Goal: Task Accomplishment & Management: Manage account settings

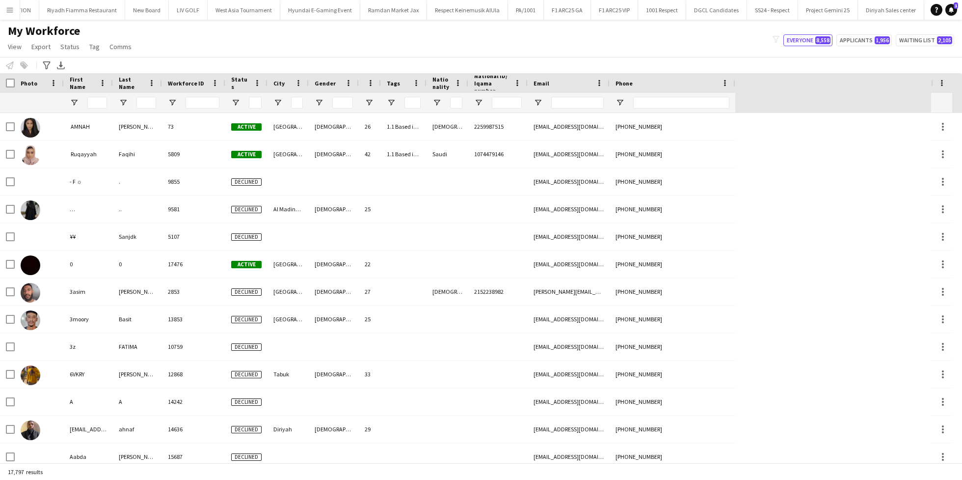
scroll to position [0, 1494]
click at [787, 3] on button "EWC - Gaming Close" at bounding box center [813, 9] width 52 height 19
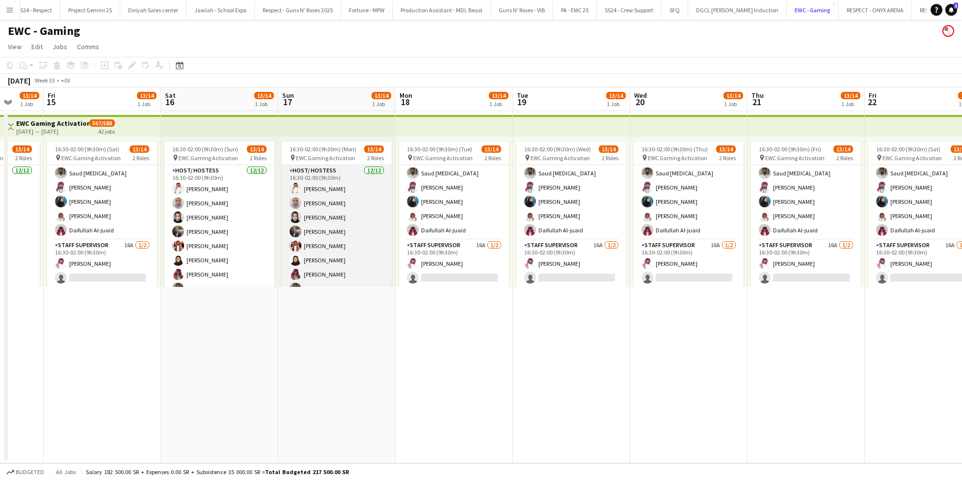
scroll to position [115, 0]
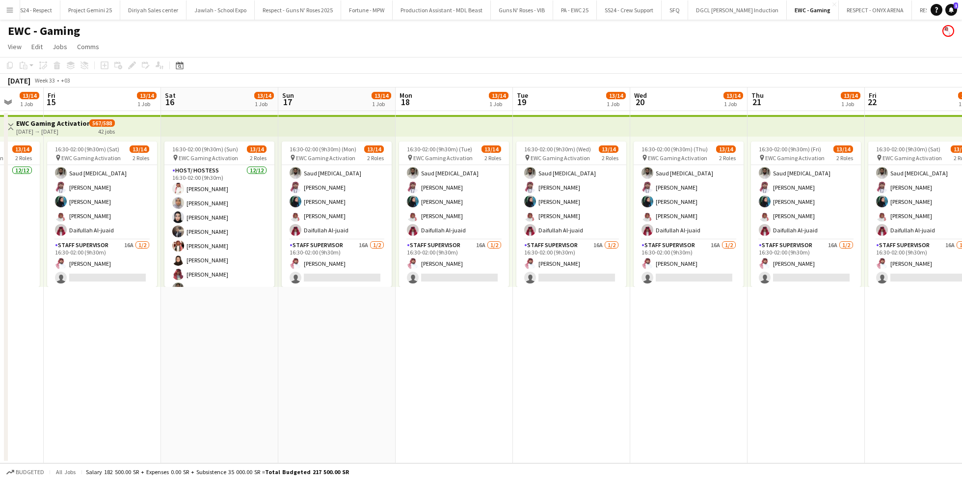
click at [8, 8] on app-icon "Menu" at bounding box center [10, 10] width 8 height 8
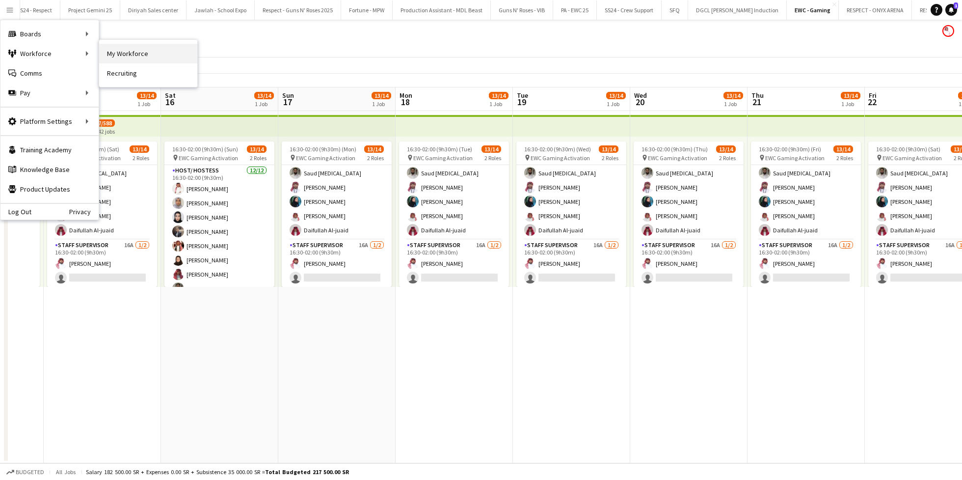
click at [122, 51] on link "My Workforce" at bounding box center [148, 54] width 98 height 20
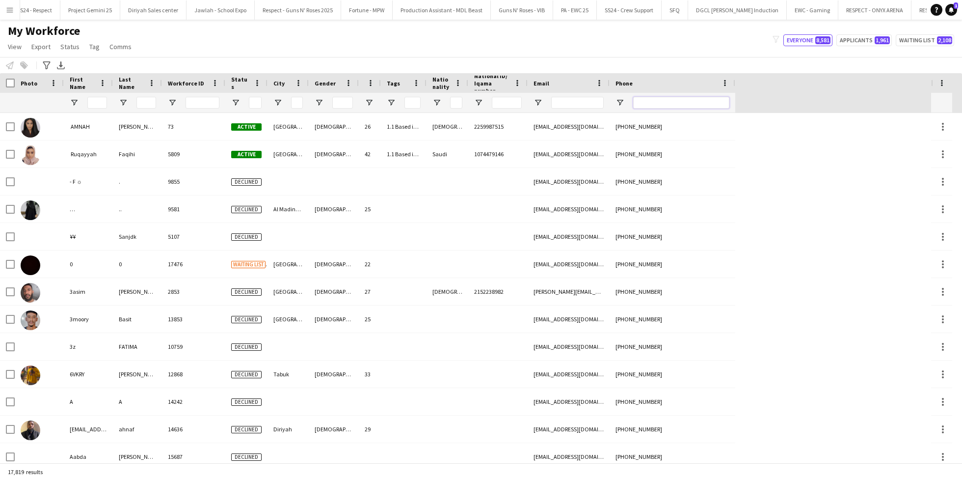
click at [676, 107] on input "Phone Filter Input" at bounding box center [681, 103] width 96 height 12
paste input "********"
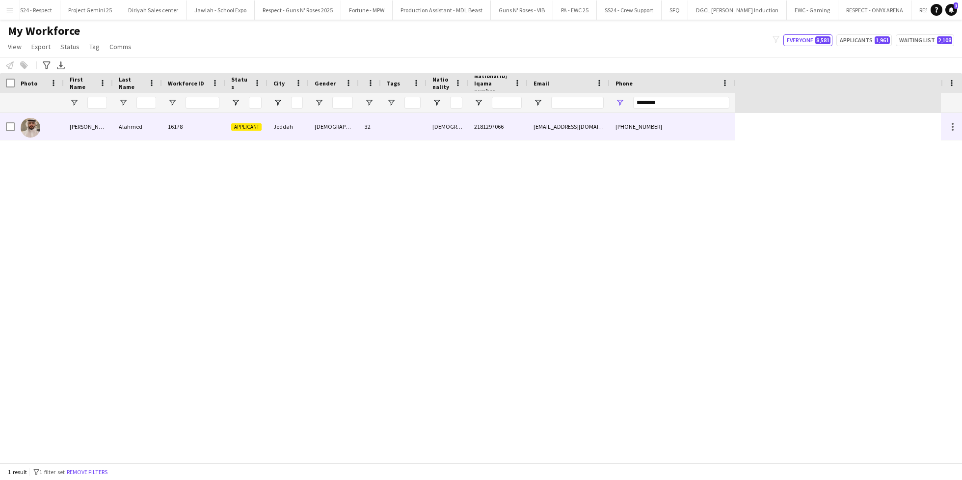
click at [397, 129] on div at bounding box center [404, 126] width 46 height 27
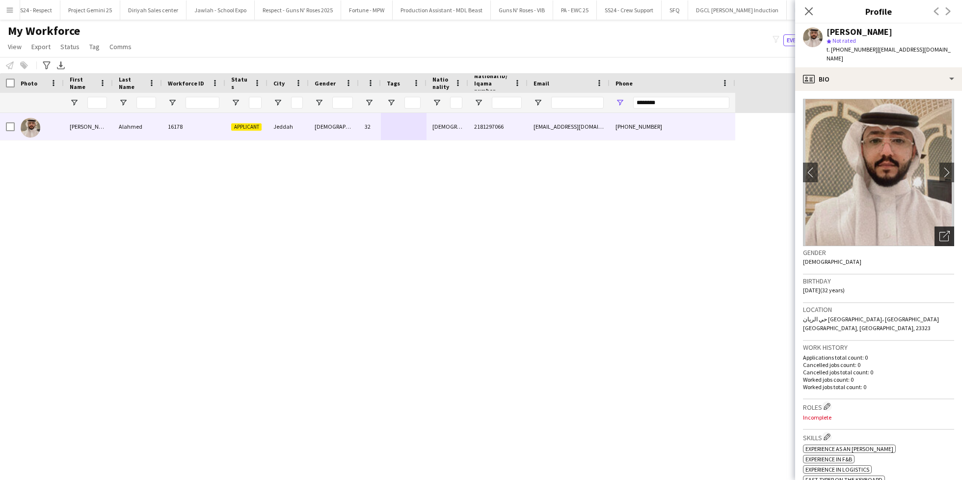
click at [939, 232] on icon at bounding box center [943, 236] width 9 height 9
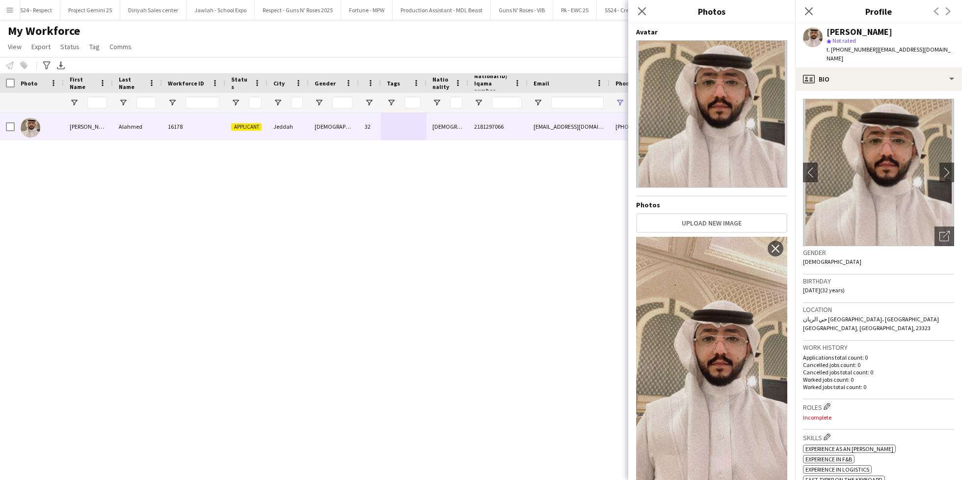
scroll to position [24, 0]
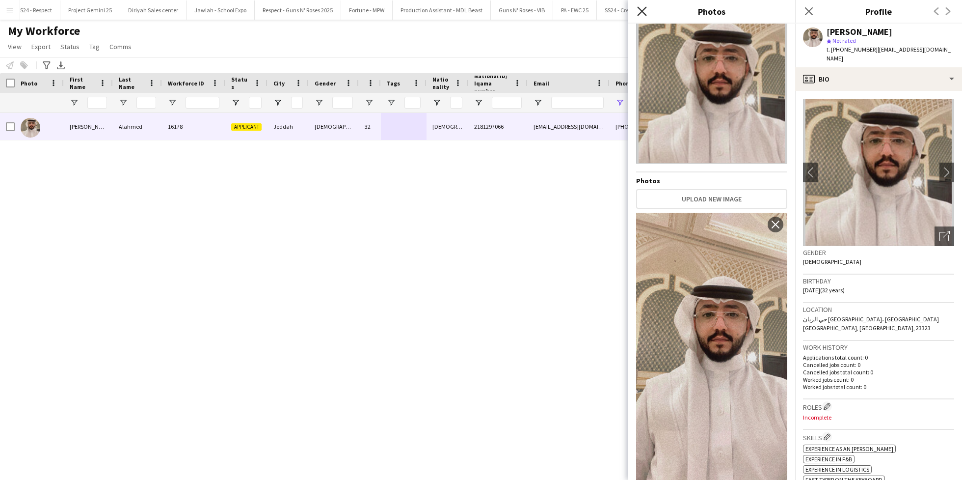
click at [639, 14] on icon at bounding box center [641, 10] width 9 height 9
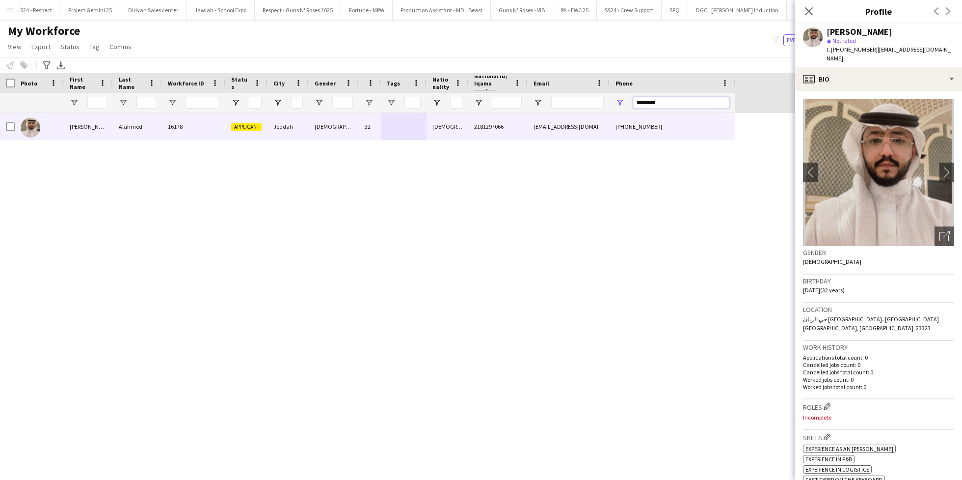
click at [695, 104] on input "********" at bounding box center [681, 103] width 96 height 12
paste input "Phone Filter Input"
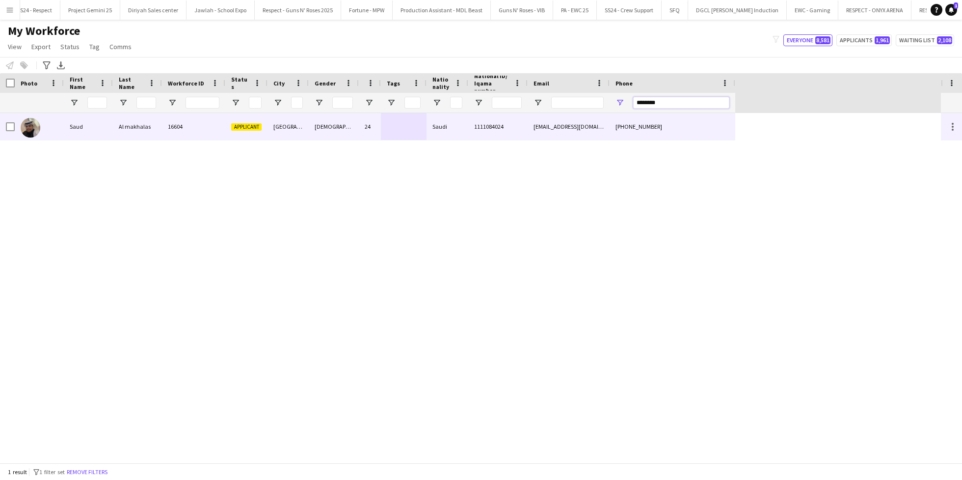
type input "********"
click at [578, 117] on div "[EMAIL_ADDRESS][DOMAIN_NAME]" at bounding box center [569, 126] width 82 height 27
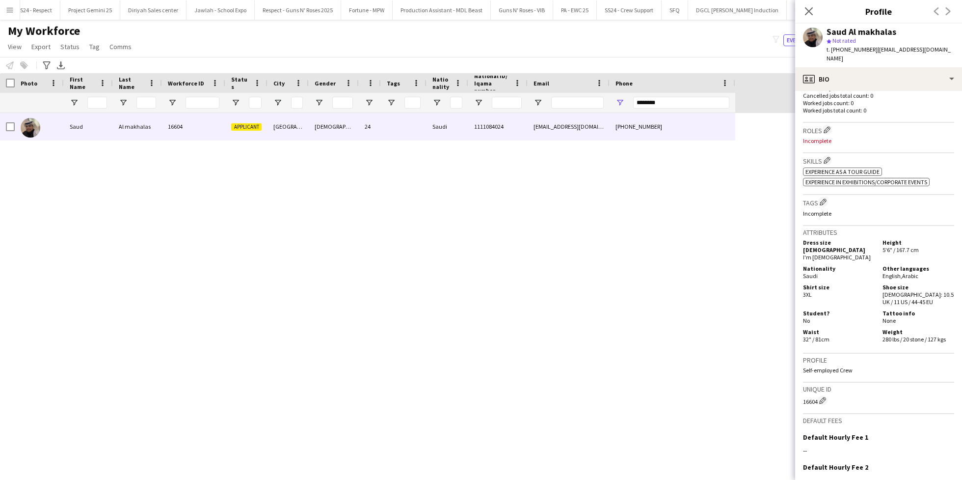
scroll to position [0, 0]
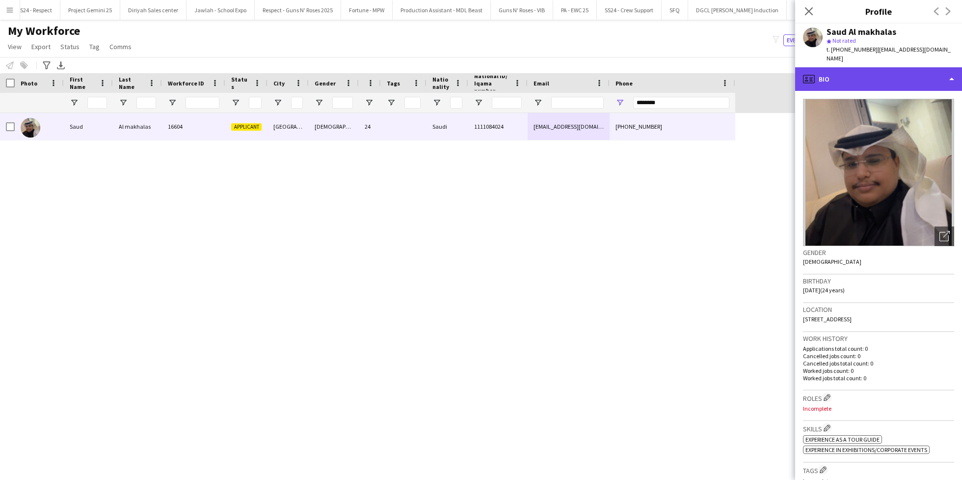
click at [875, 69] on div "profile Bio" at bounding box center [878, 79] width 167 height 24
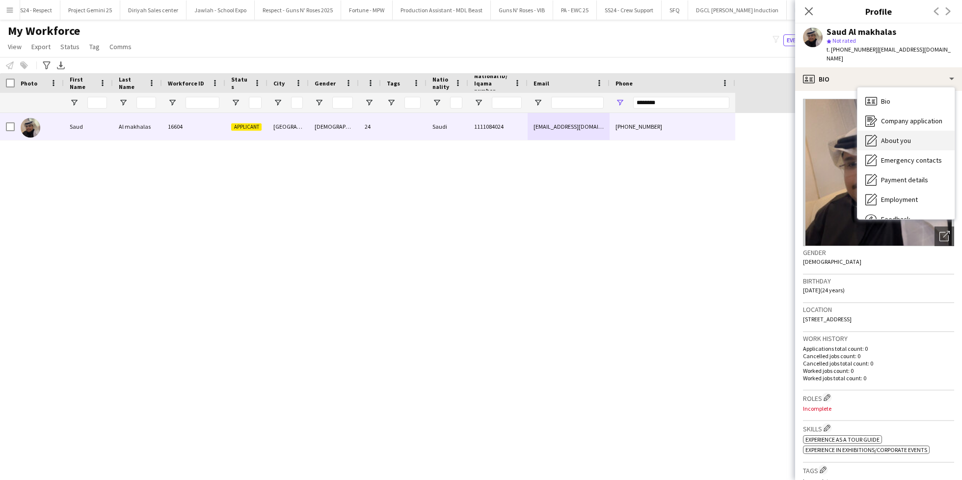
click at [914, 131] on div "About you About you" at bounding box center [905, 141] width 97 height 20
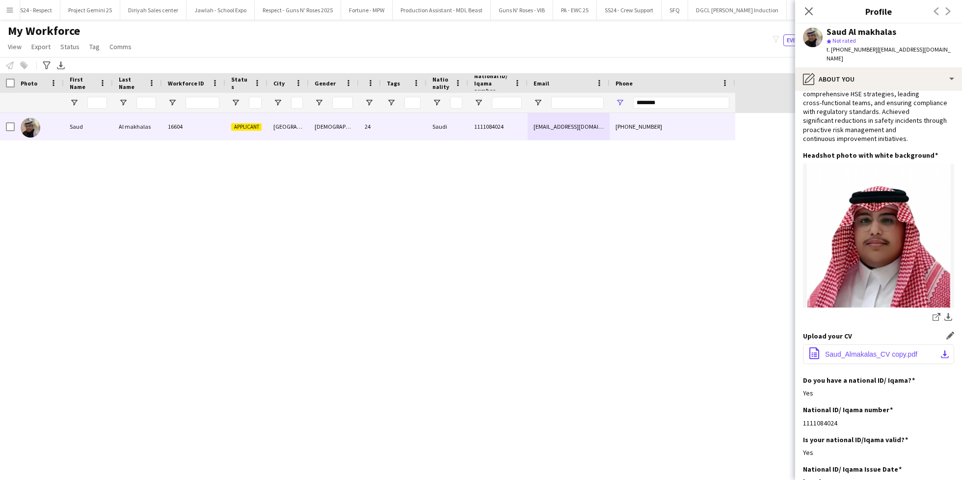
scroll to position [67, 0]
click at [858, 349] on span "Saud_Almakalas_CV copy.pdf" at bounding box center [871, 353] width 92 height 8
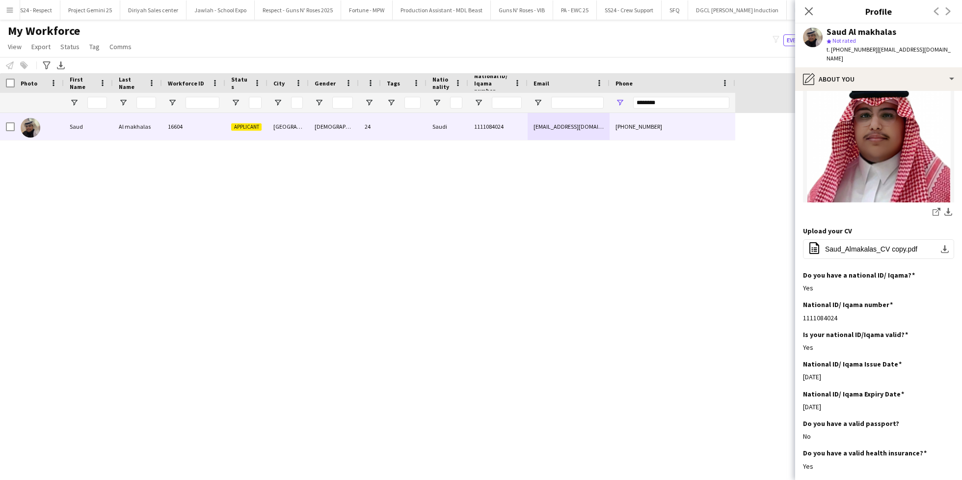
scroll to position [0, 0]
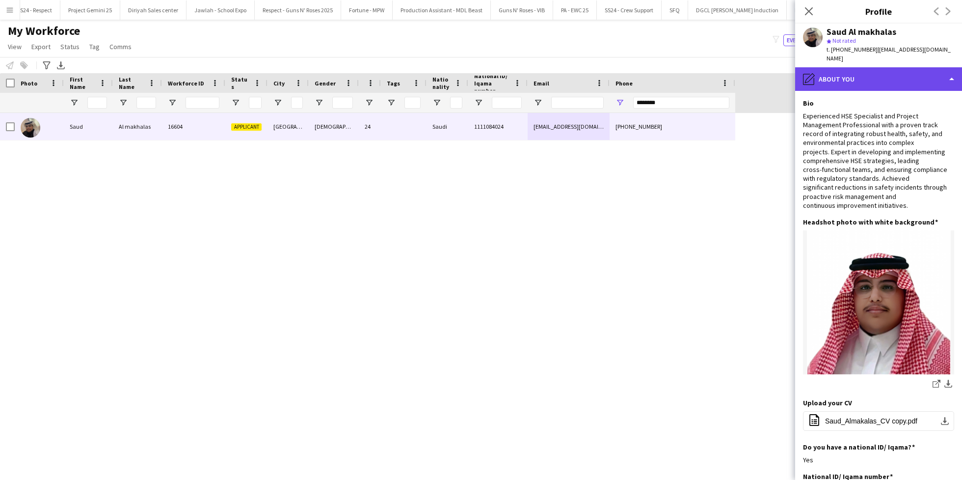
click at [848, 73] on div "pencil4 About you" at bounding box center [878, 79] width 167 height 24
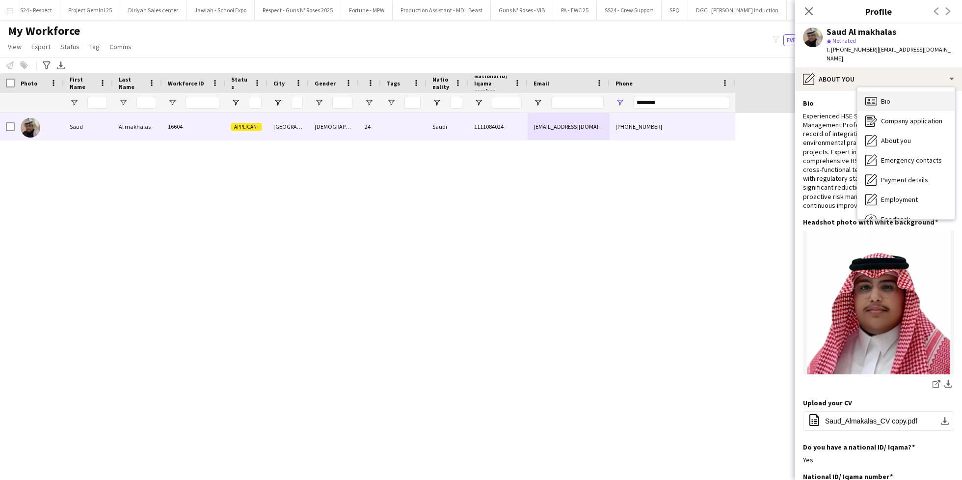
click at [885, 96] on div "Bio Bio" at bounding box center [905, 101] width 97 height 20
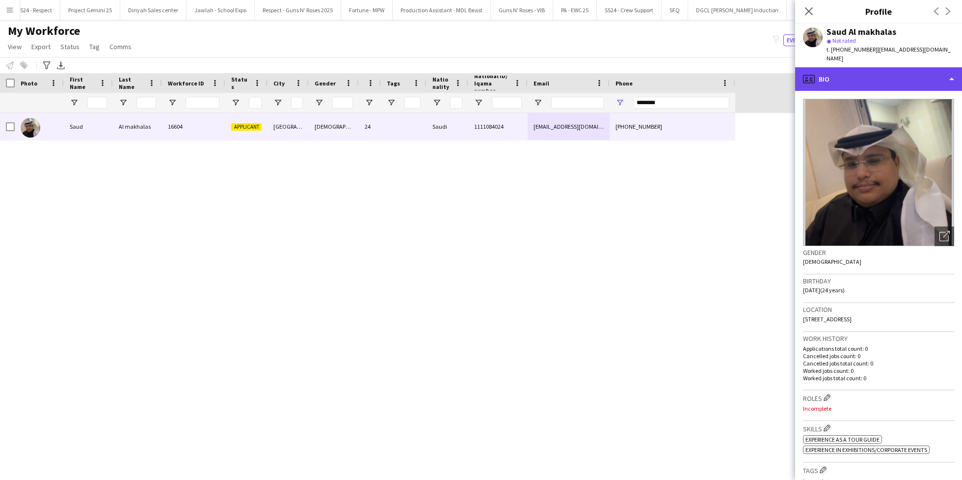
click at [858, 67] on div "profile Bio" at bounding box center [878, 79] width 167 height 24
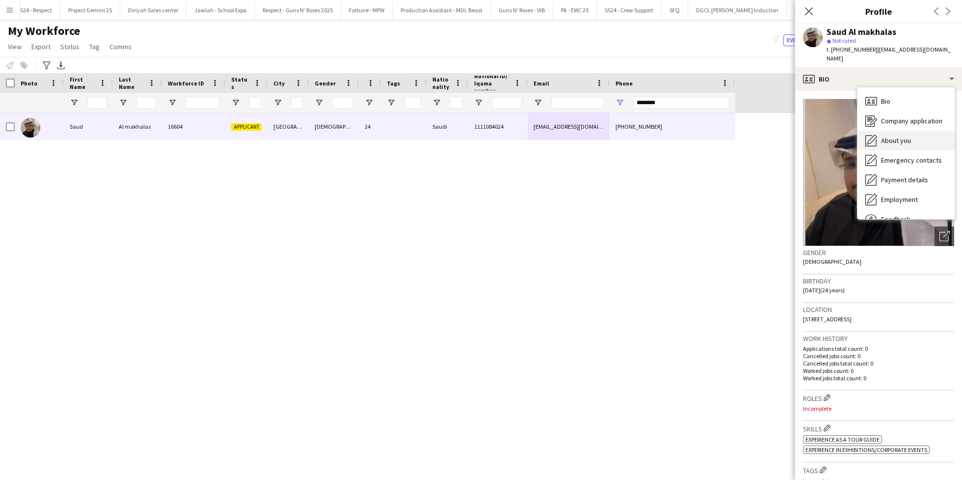
click at [897, 136] on div "About you About you" at bounding box center [905, 141] width 97 height 20
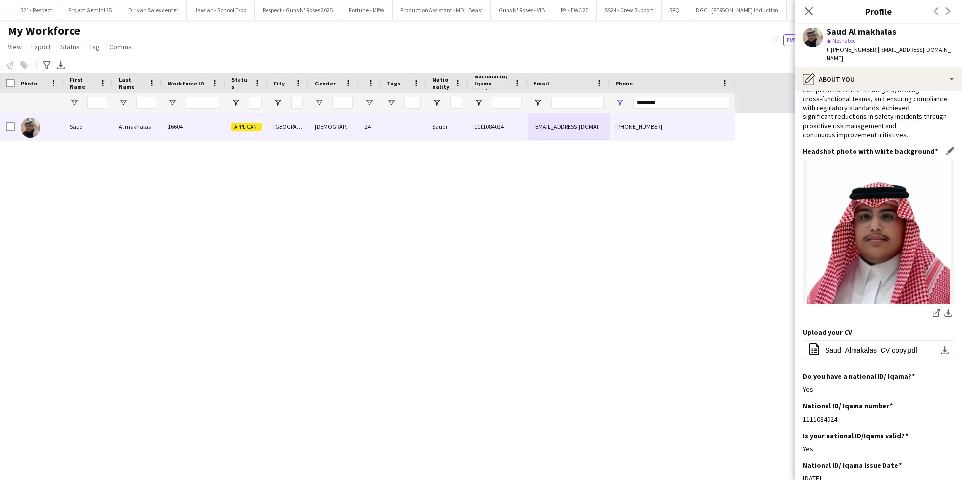
scroll to position [95, 0]
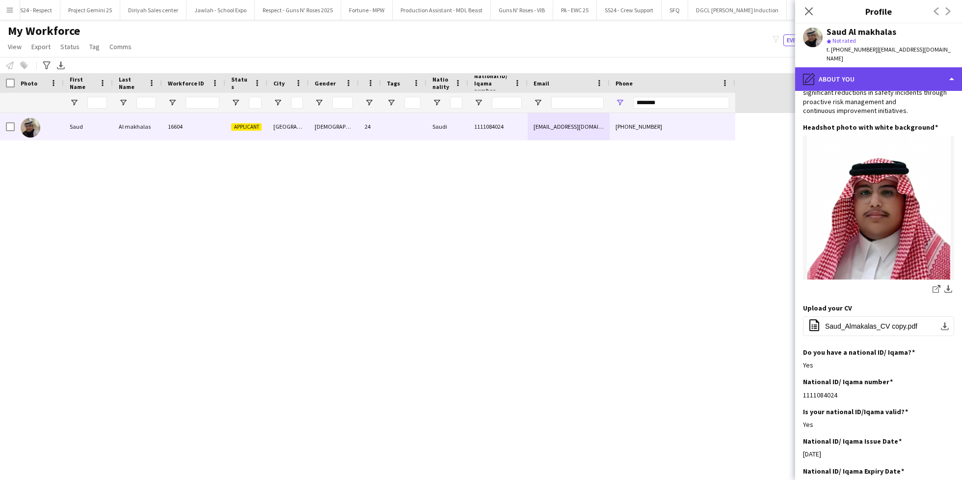
click at [858, 77] on div "pencil4 About you" at bounding box center [878, 79] width 167 height 24
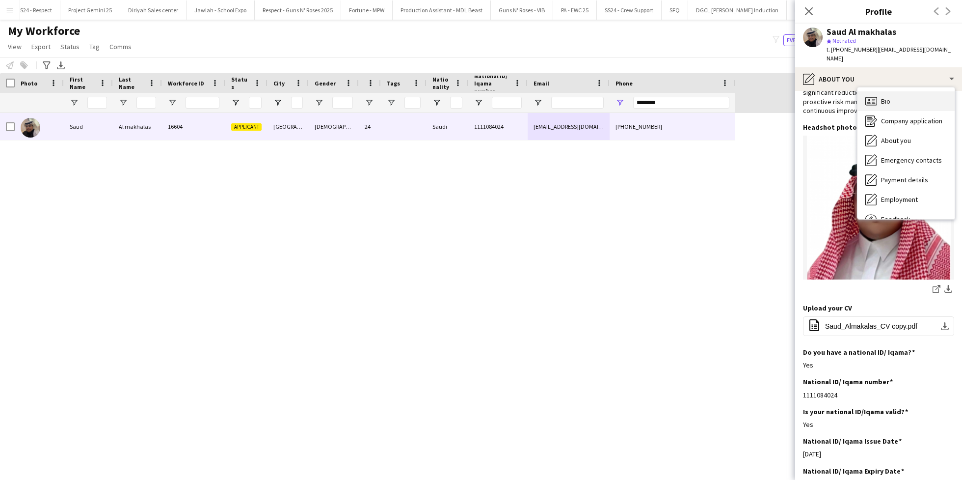
click at [887, 97] on span "Bio" at bounding box center [885, 101] width 9 height 9
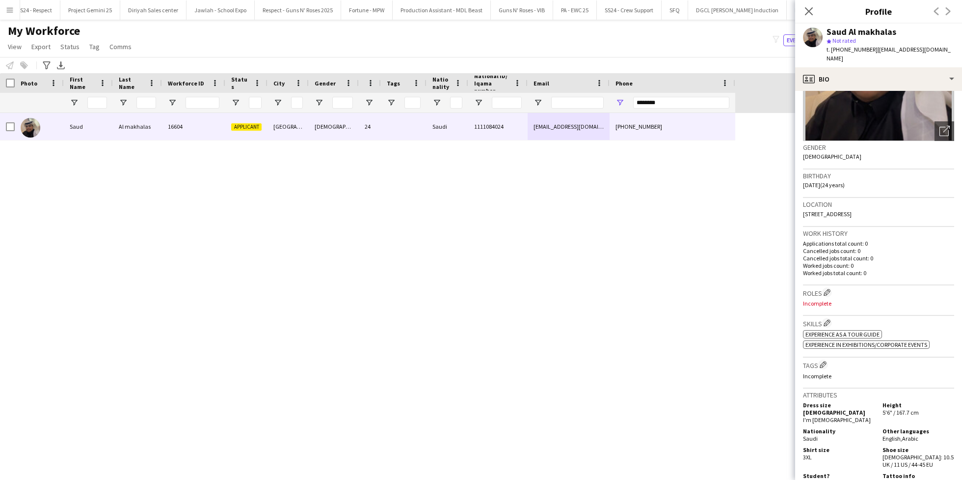
scroll to position [106, 0]
click at [828, 288] on app-icon "Edit crew company roles" at bounding box center [827, 291] width 7 height 7
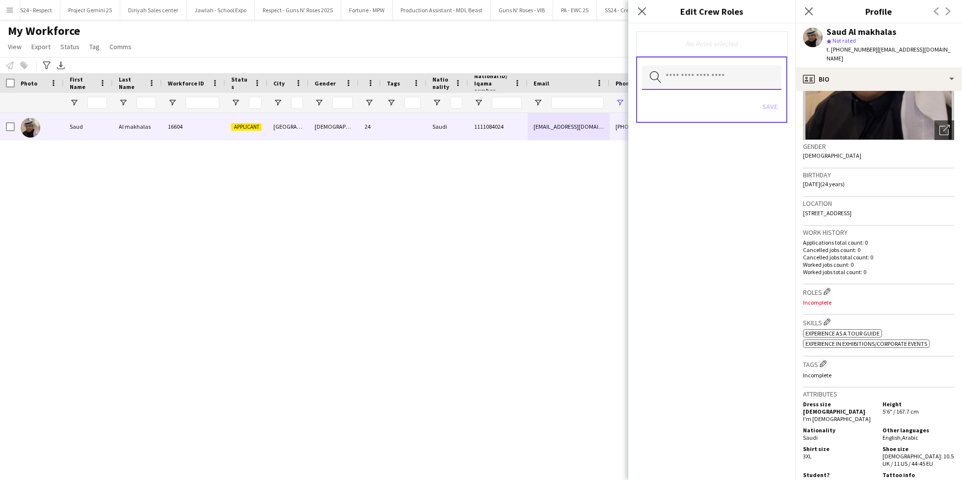
click at [704, 83] on input "text" at bounding box center [711, 77] width 139 height 25
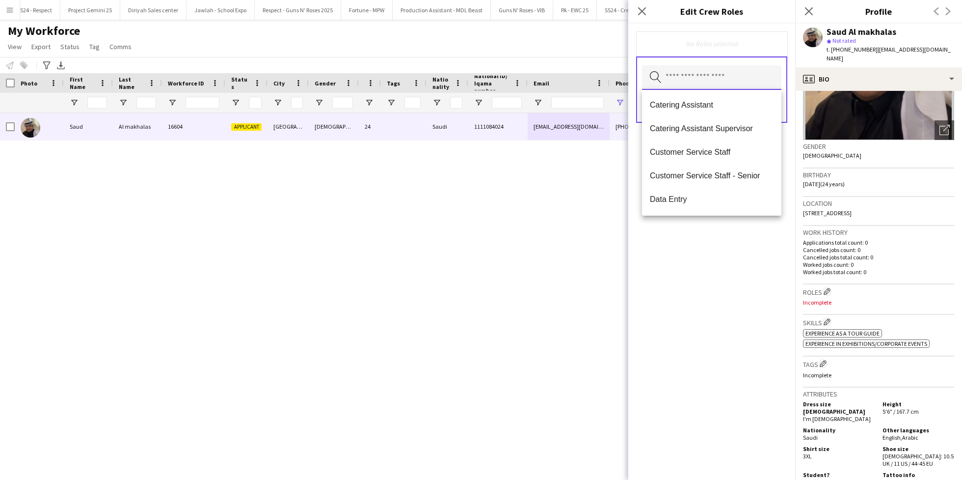
scroll to position [123, 0]
click at [702, 168] on span "Customer Service Staff - Senior" at bounding box center [712, 171] width 124 height 9
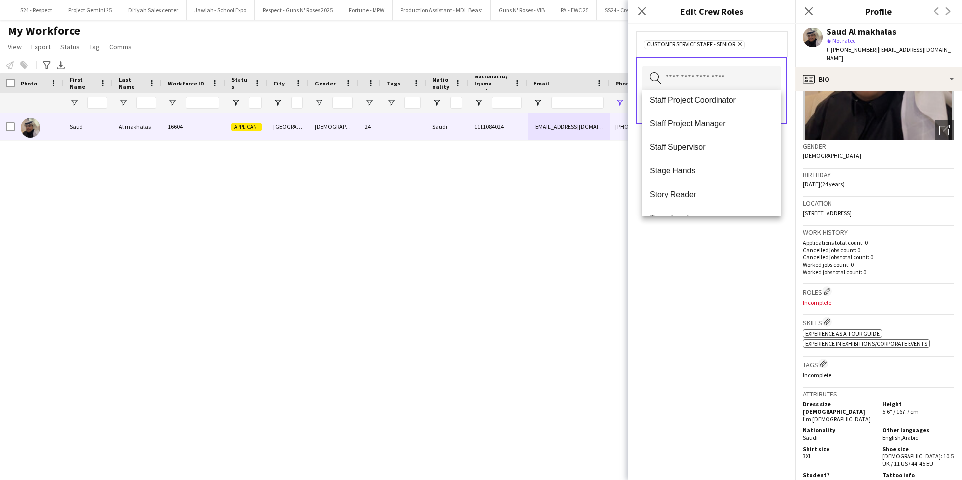
scroll to position [880, 0]
click at [694, 138] on mat-option "Staff Supervisor" at bounding box center [711, 146] width 139 height 24
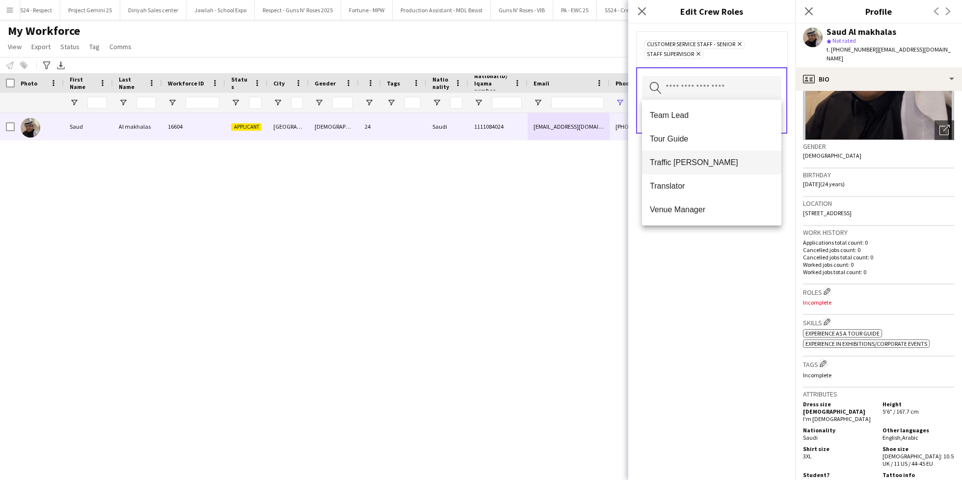
scroll to position [932, 0]
click at [698, 166] on mat-option "Tour Guide" at bounding box center [711, 173] width 139 height 24
click at [700, 284] on div "Customer Service Staff - Senior Remove Staff Supervisor Remove Tour Guide Remov…" at bounding box center [711, 252] width 167 height 456
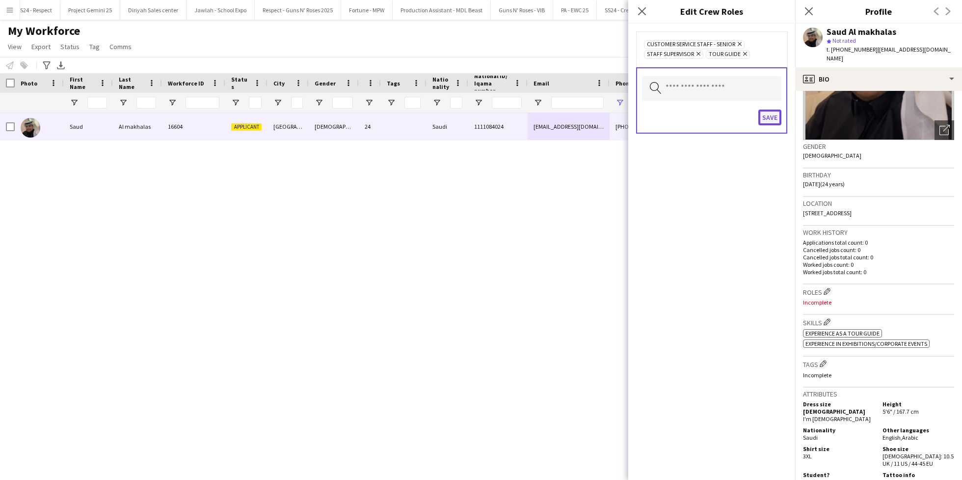
click at [769, 113] on button "Save" at bounding box center [769, 117] width 23 height 16
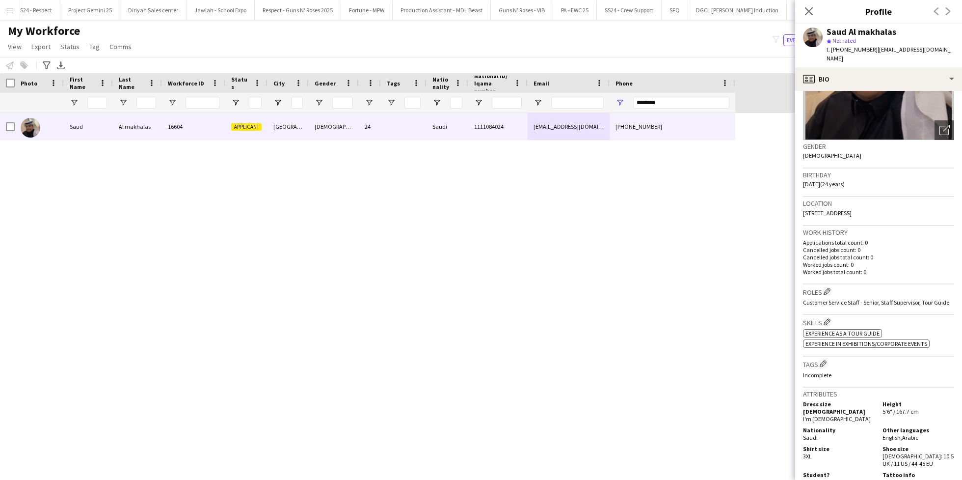
scroll to position [0, 0]
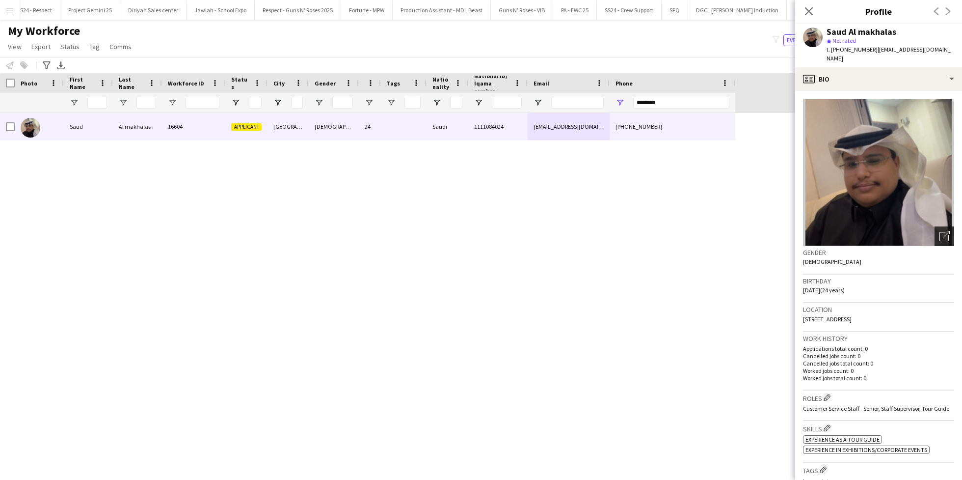
click at [935, 226] on div "Open photos pop-in" at bounding box center [945, 236] width 20 height 20
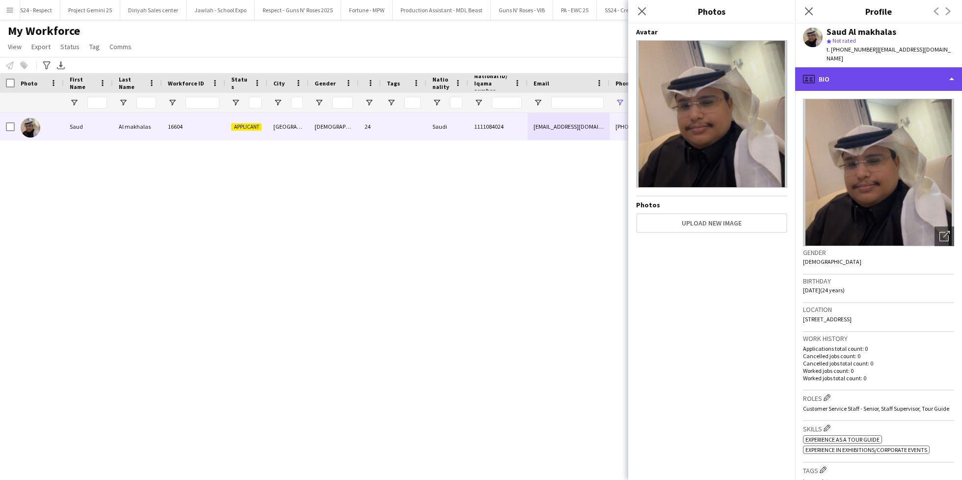
click at [865, 67] on div "profile Bio" at bounding box center [878, 79] width 167 height 24
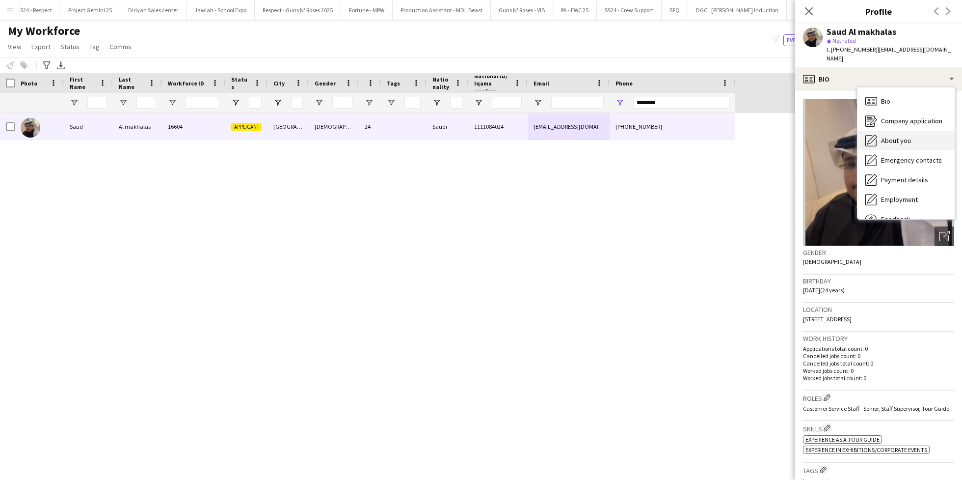
click at [903, 136] on span "About you" at bounding box center [896, 140] width 30 height 9
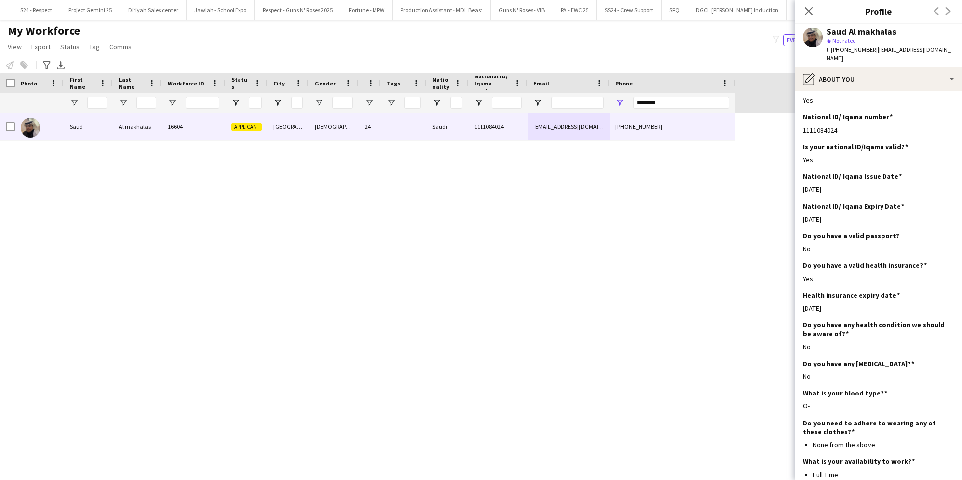
scroll to position [366, 0]
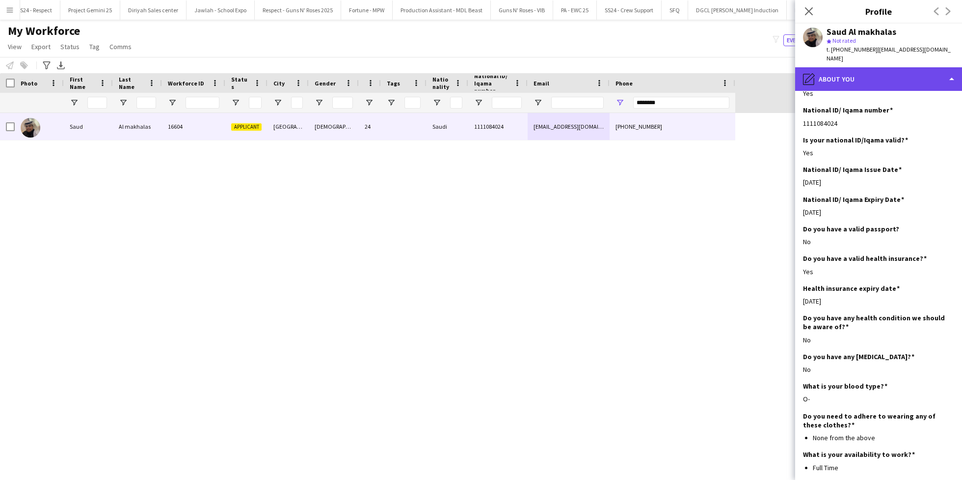
click at [850, 68] on div "pencil4 About you" at bounding box center [878, 79] width 167 height 24
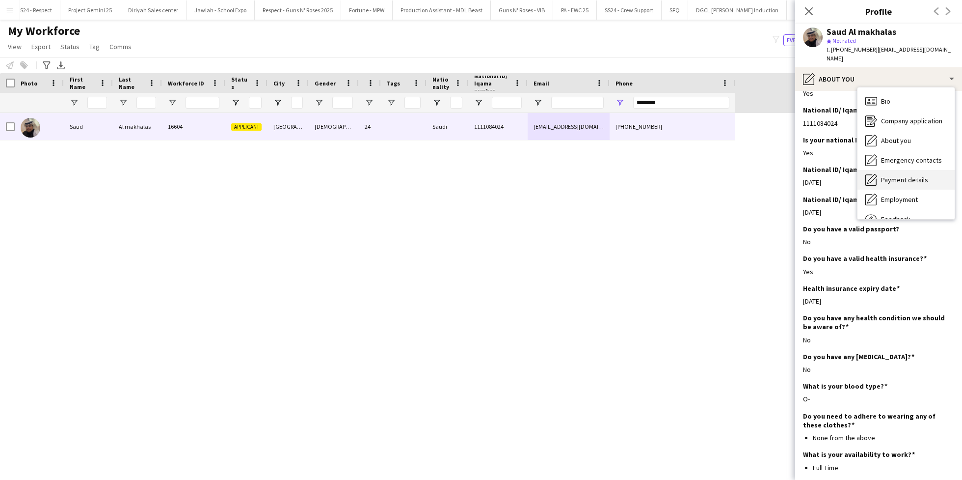
click at [913, 175] on span "Payment details" at bounding box center [904, 179] width 47 height 9
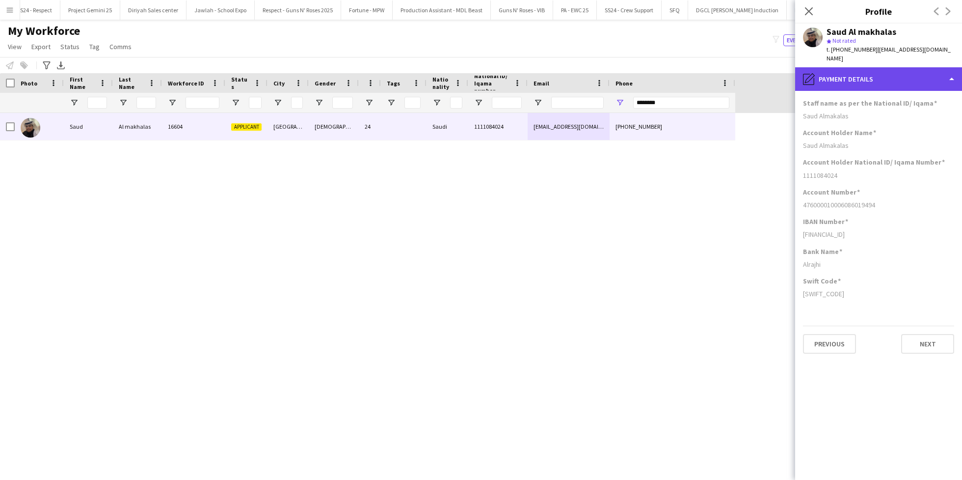
click at [892, 70] on div "pencil4 Payment details" at bounding box center [878, 79] width 167 height 24
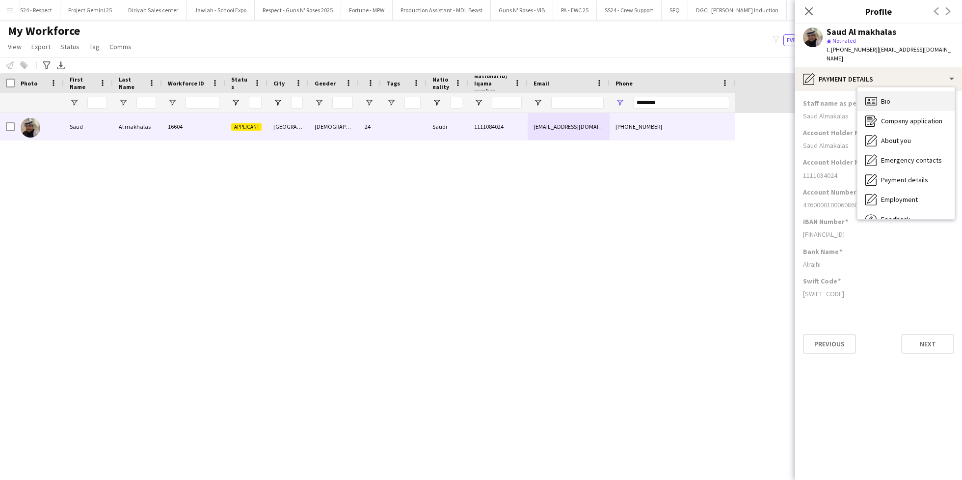
click at [906, 98] on div "Bio Bio" at bounding box center [905, 101] width 97 height 20
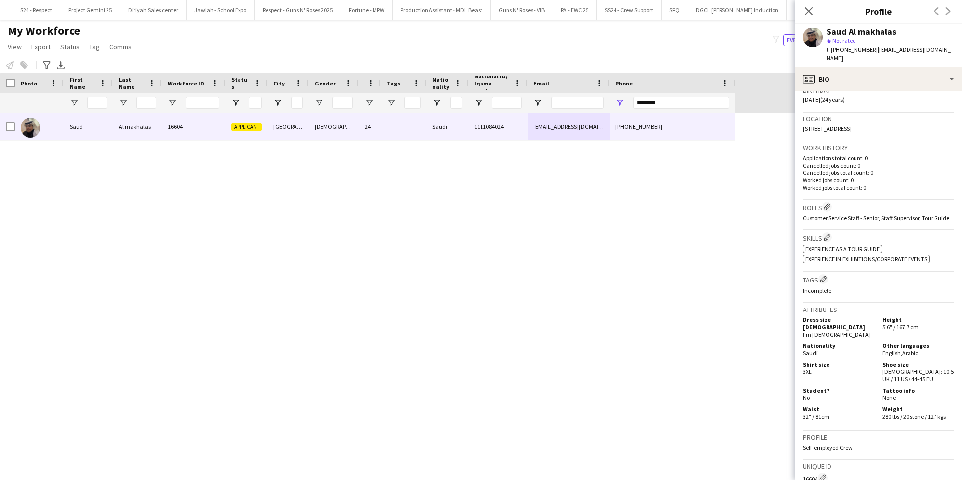
scroll to position [194, 0]
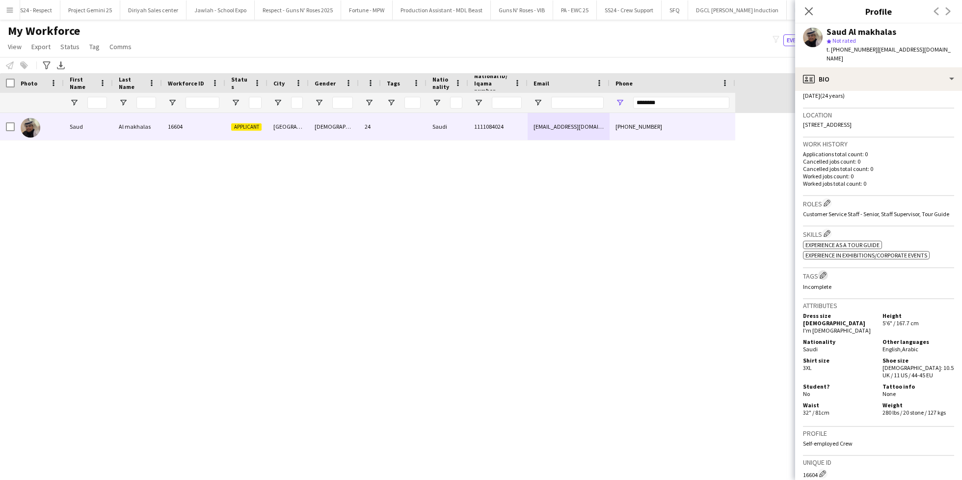
click at [823, 271] on app-icon "Edit crew company tags" at bounding box center [823, 274] width 7 height 7
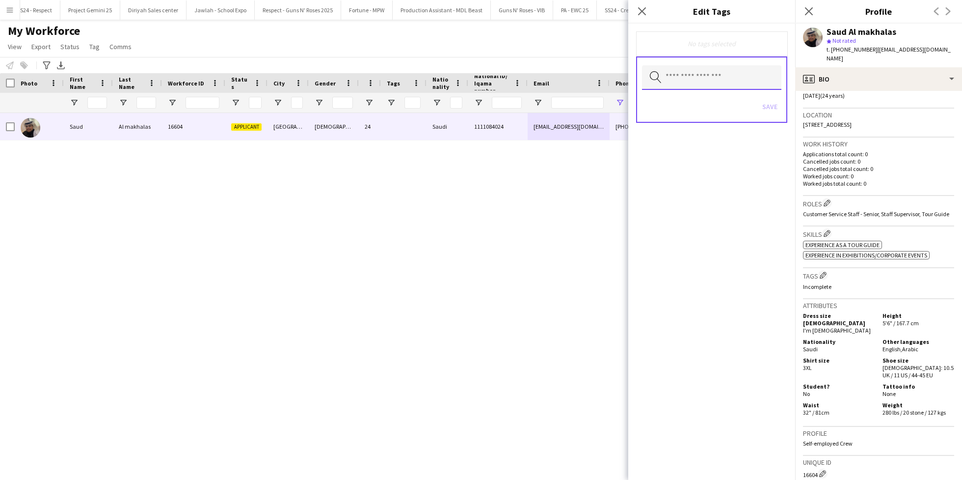
click at [697, 83] on input "text" at bounding box center [711, 77] width 139 height 25
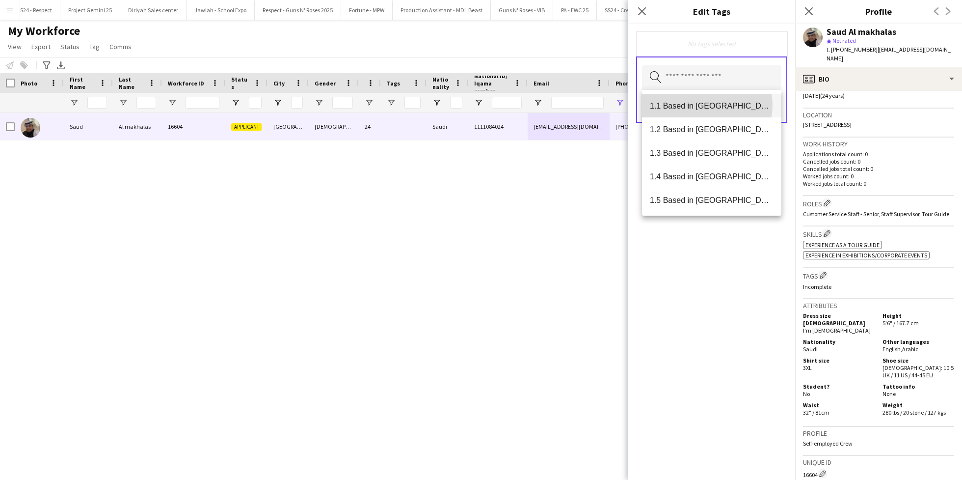
click at [704, 105] on span "1.1 Based in [GEOGRAPHIC_DATA]" at bounding box center [712, 105] width 124 height 9
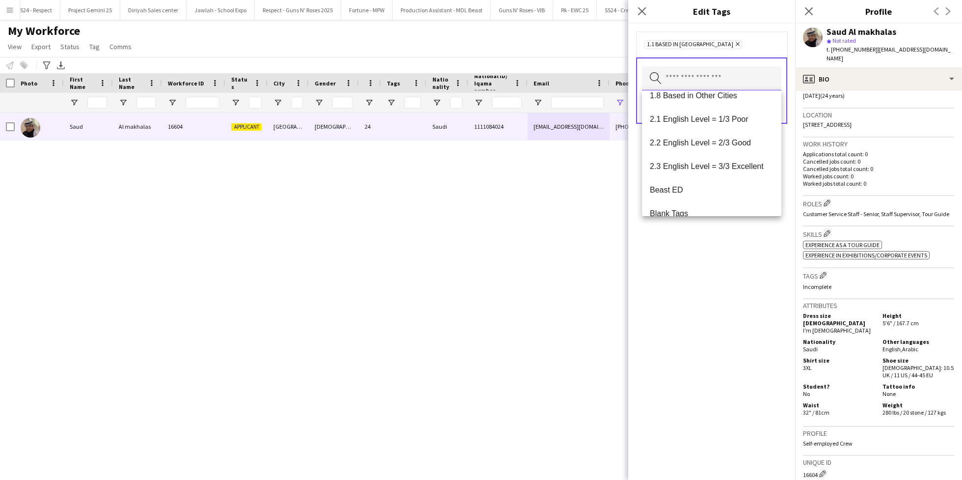
scroll to position [153, 0]
click at [706, 148] on mat-option "2.2 English Level = 2/3 Good" at bounding box center [711, 142] width 139 height 24
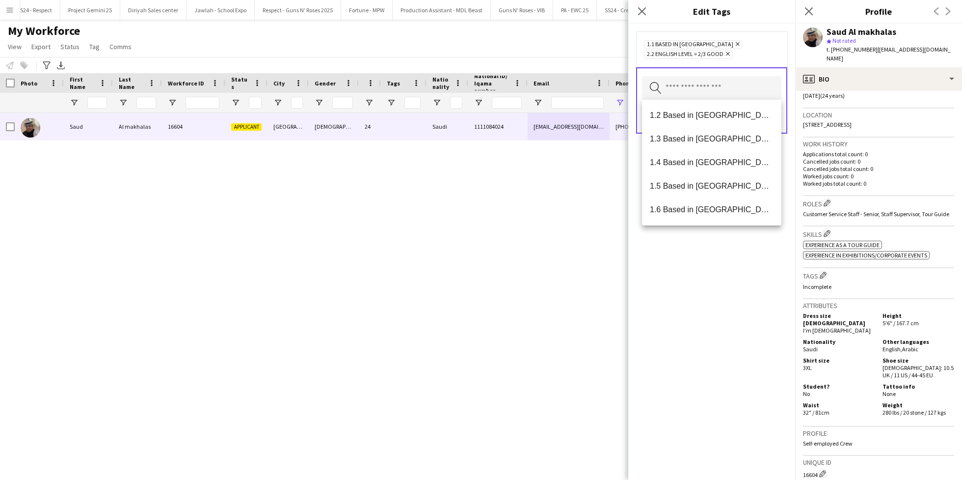
click at [710, 276] on div "1.1 Based in [GEOGRAPHIC_DATA] Remove 2.2 English Level = 2/3 Good Remove Searc…" at bounding box center [711, 252] width 167 height 456
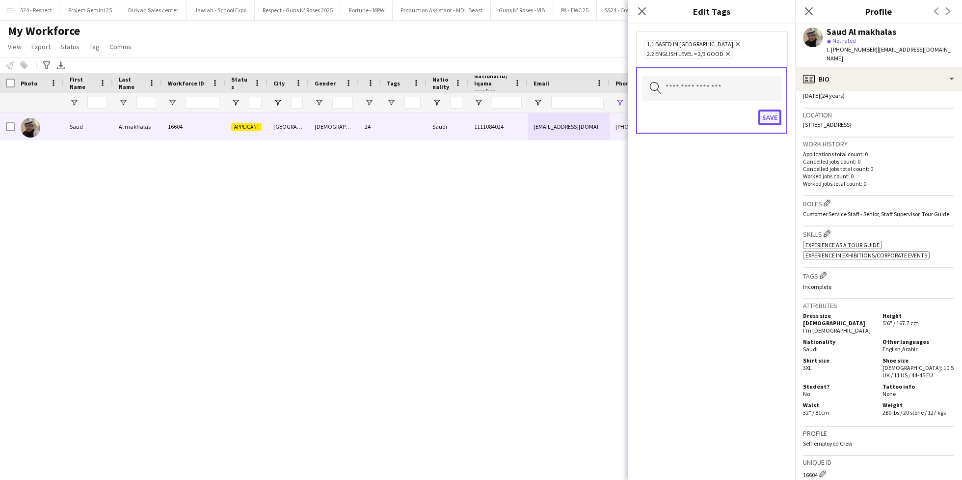
click at [759, 121] on button "Save" at bounding box center [769, 117] width 23 height 16
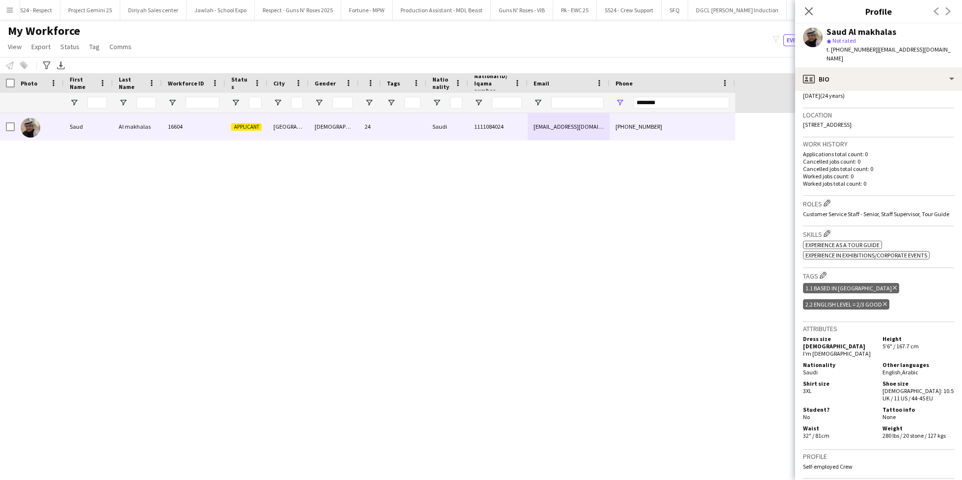
scroll to position [0, 0]
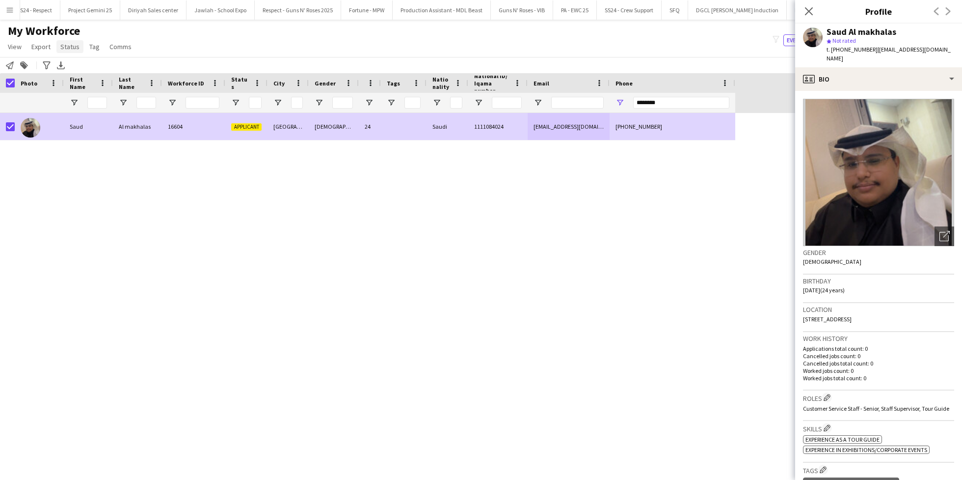
click at [74, 43] on span "Status" at bounding box center [69, 46] width 19 height 9
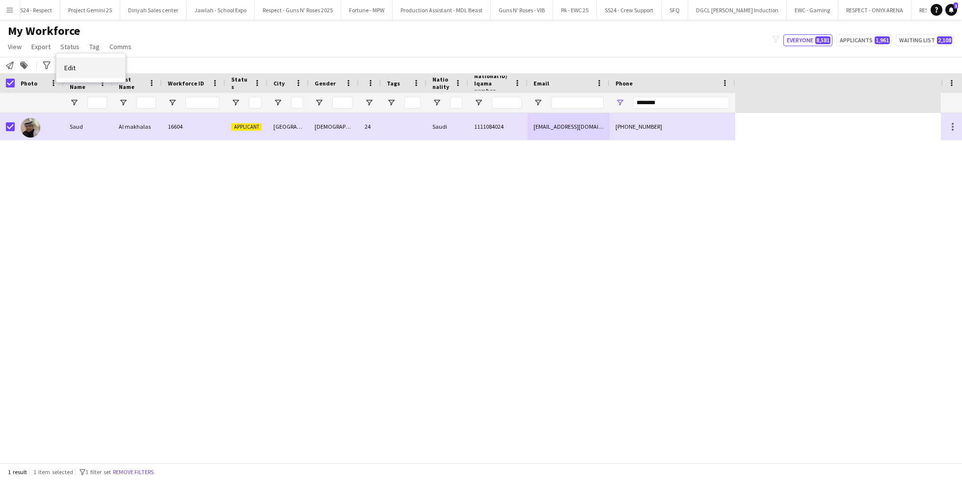
click at [97, 64] on link "Edit" at bounding box center [90, 67] width 69 height 21
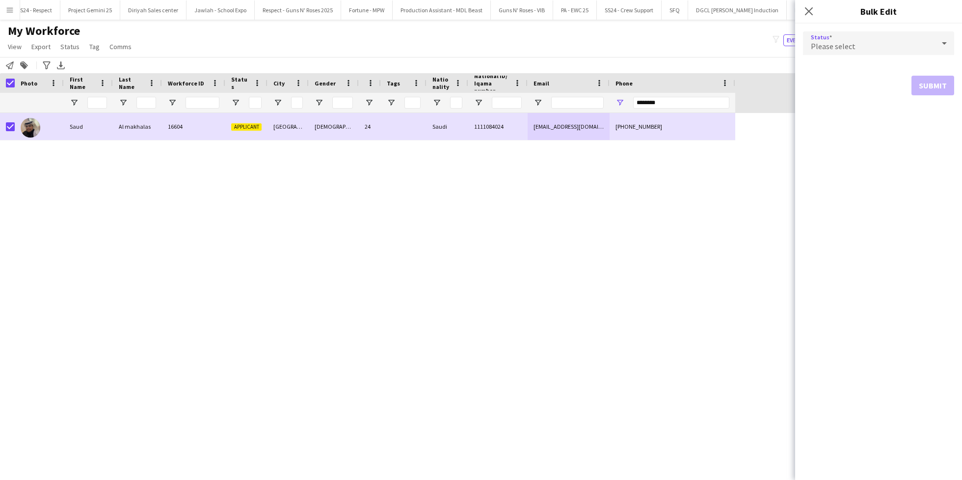
click at [882, 44] on div "Please select" at bounding box center [869, 43] width 132 height 24
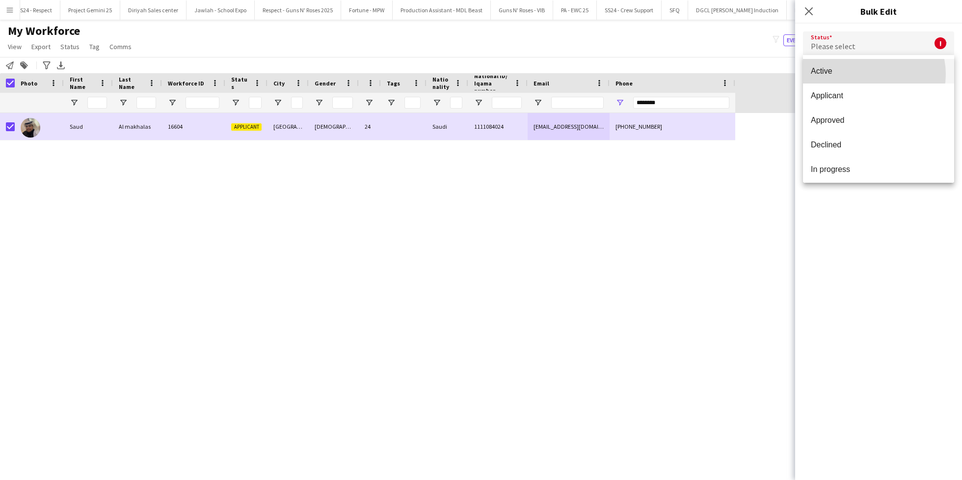
click at [869, 74] on span "Active" at bounding box center [878, 70] width 135 height 9
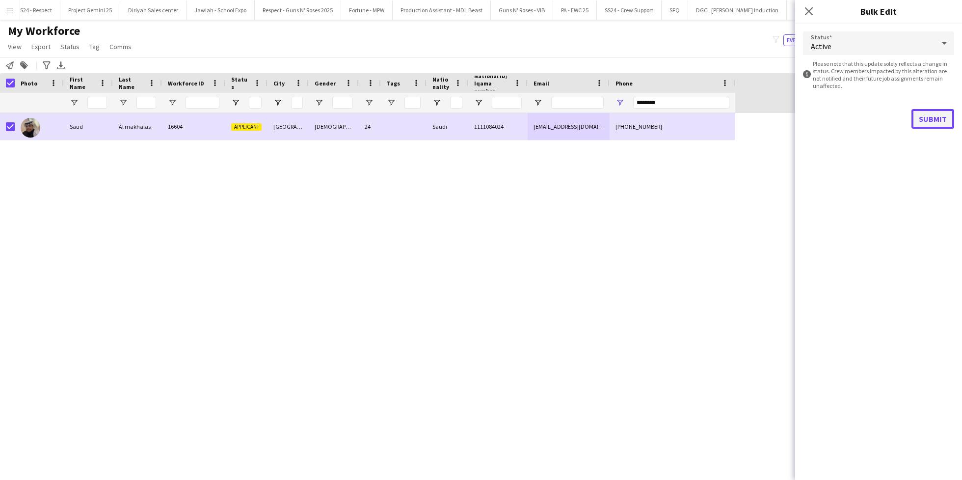
click at [927, 115] on button "Submit" at bounding box center [932, 119] width 43 height 20
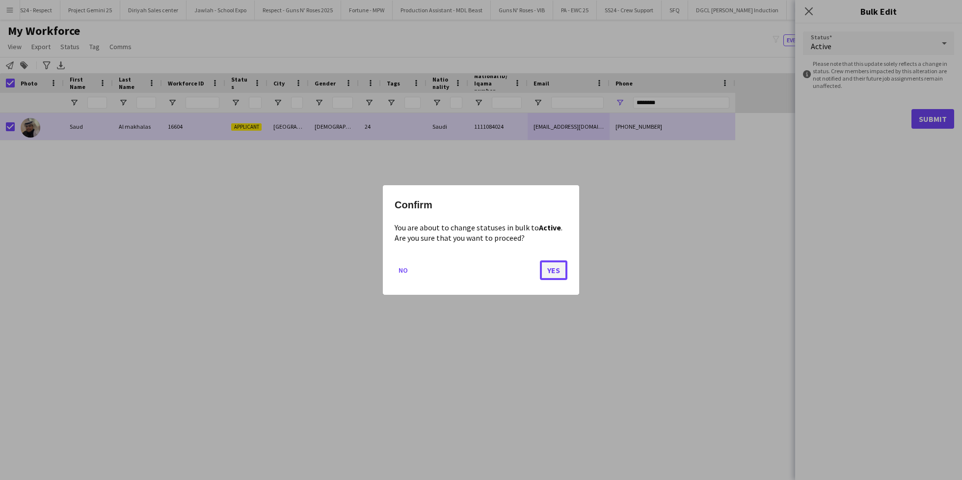
click at [562, 277] on button "Yes" at bounding box center [553, 270] width 27 height 20
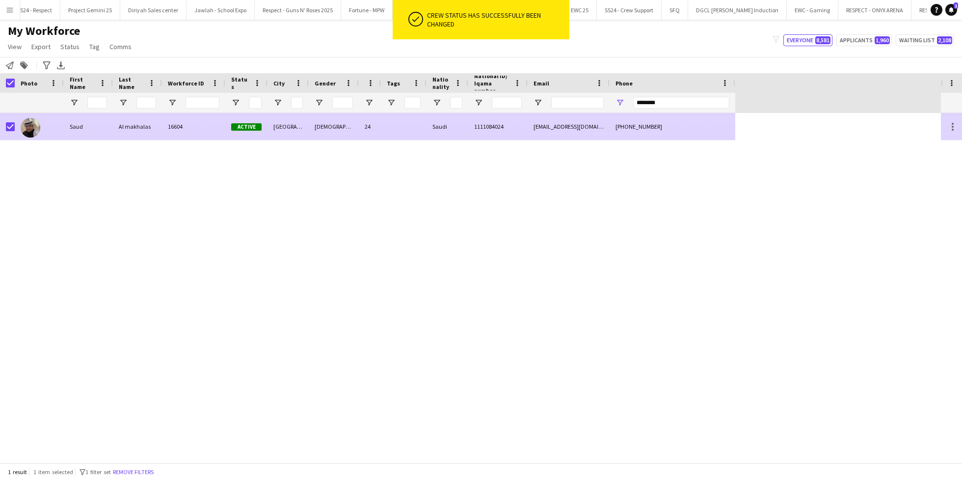
click at [242, 123] on span "Active" at bounding box center [246, 126] width 30 height 7
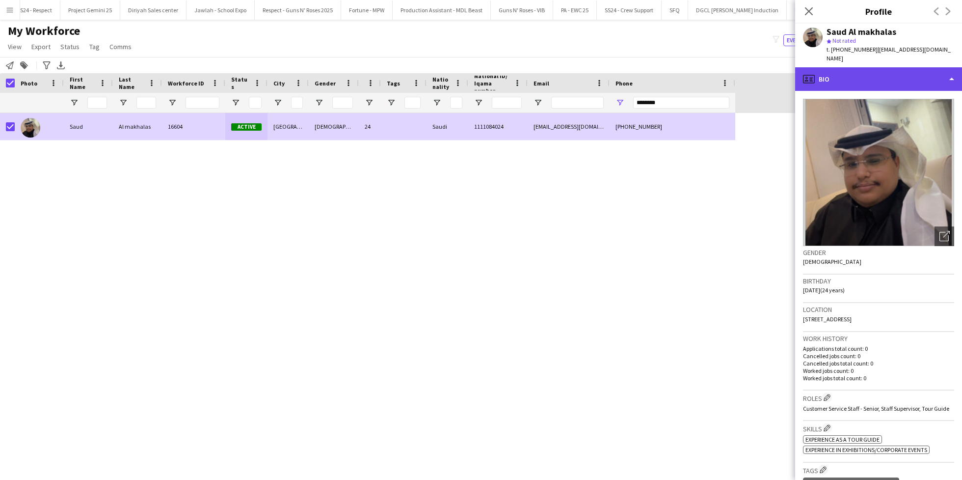
click at [867, 70] on div "profile Bio" at bounding box center [878, 79] width 167 height 24
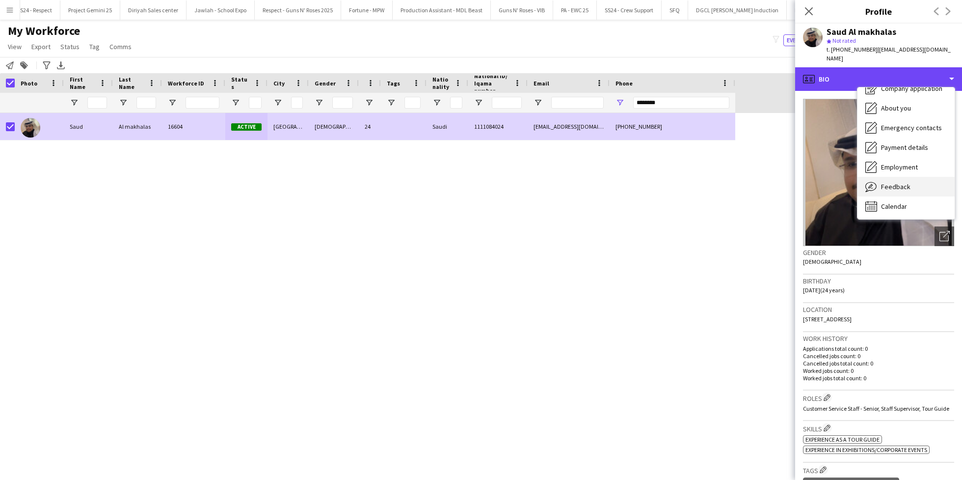
scroll to position [33, 0]
click at [893, 181] on span "Feedback" at bounding box center [895, 185] width 29 height 9
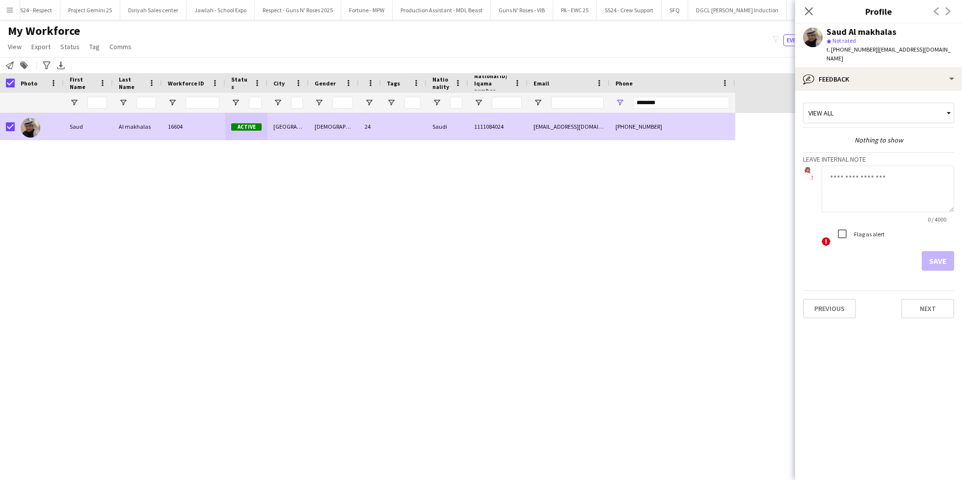
click at [864, 190] on textarea at bounding box center [888, 188] width 133 height 47
type textarea "**********"
click at [944, 251] on button "Save" at bounding box center [938, 261] width 32 height 20
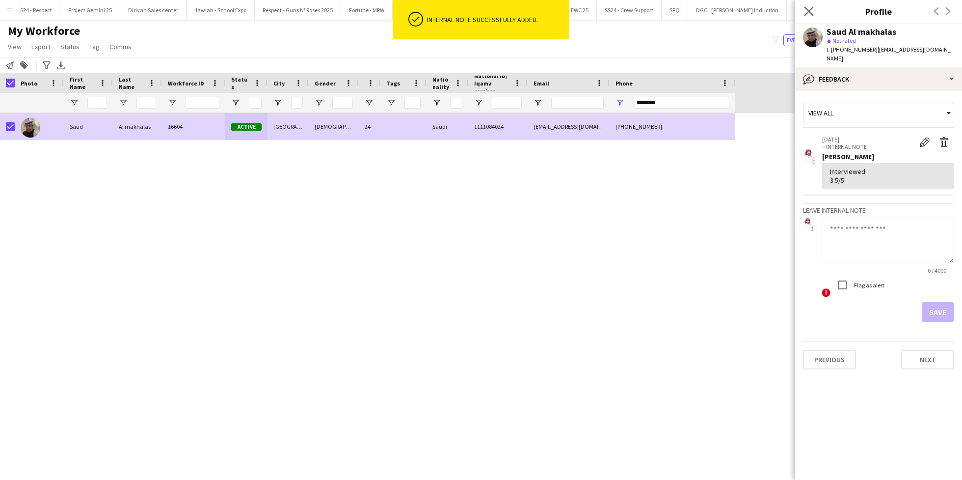
click at [813, 17] on app-icon "Close pop-in" at bounding box center [809, 11] width 14 height 14
